Goal: Answer question/provide support: Answer question/provide support

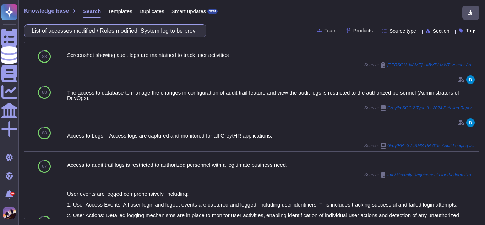
click at [193, 32] on input "List of accesses modified / Roles modified. System log to be provided" at bounding box center [113, 30] width 171 height 12
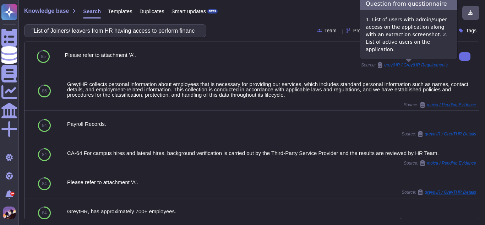
click at [416, 65] on span "greytHR / GreytHR Requirements" at bounding box center [416, 65] width 64 height 4
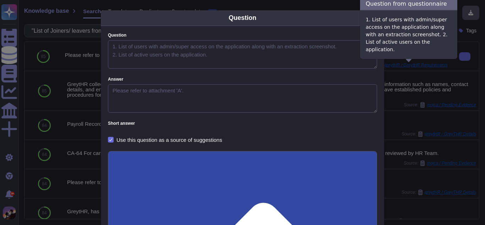
type textarea "1. List of users with admin/super access on the application along with an extra…"
type textarea "Please refer to attachment 'A'."
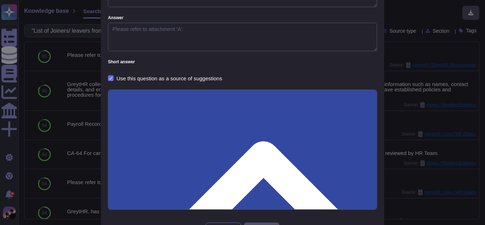
scroll to position [89, 0]
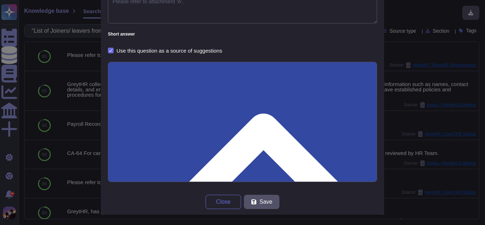
click at [368, 73] on div "Questionnaire info" at bounding box center [242, 189] width 268 height 254
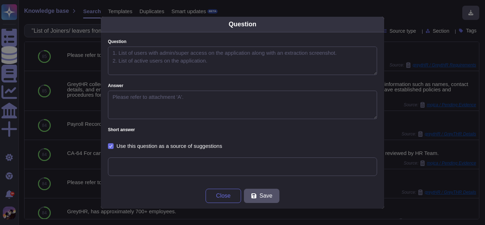
scroll to position [0, 0]
click at [149, 99] on textarea "Please refer to attachment 'A'." at bounding box center [242, 105] width 269 height 28
click at [412, 20] on div "Question Question 1. List of users with admin/super access on the application a…" at bounding box center [242, 112] width 485 height 225
